Goal: Transaction & Acquisition: Purchase product/service

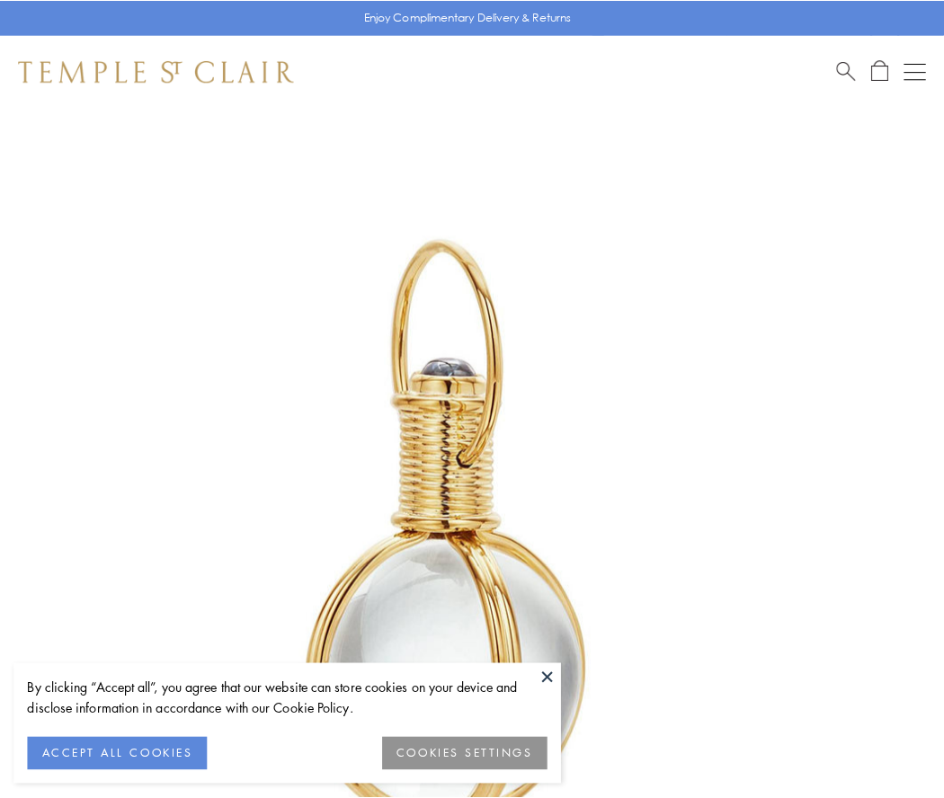
scroll to position [469, 0]
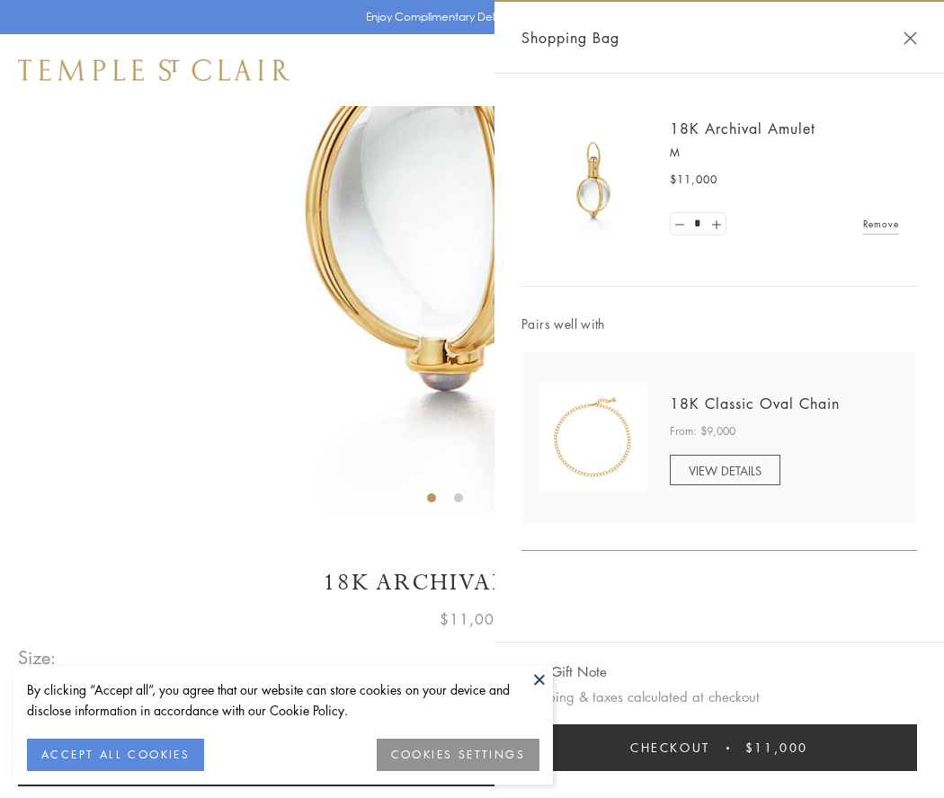
click at [719, 748] on button "Checkout $11,000" at bounding box center [718, 747] width 395 height 47
